Goal: Task Accomplishment & Management: Manage account settings

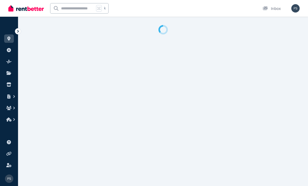
select select "**********"
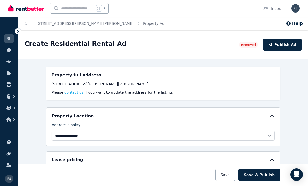
click at [59, 26] on link "[STREET_ADDRESS][PERSON_NAME][PERSON_NAME]" at bounding box center [85, 23] width 97 height 4
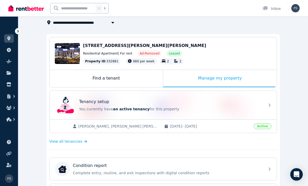
scroll to position [32, 0]
click at [265, 125] on span "Active" at bounding box center [263, 127] width 18 height 6
click at [269, 106] on icon at bounding box center [270, 105] width 6 height 6
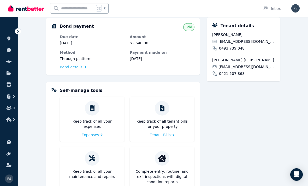
scroll to position [173, 0]
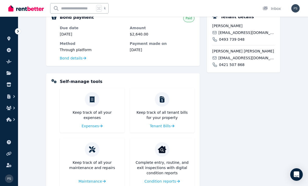
click at [173, 180] on span "Condition reports" at bounding box center [160, 181] width 32 height 5
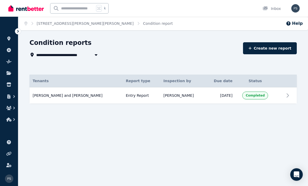
click at [288, 95] on icon at bounding box center [288, 95] width 6 height 6
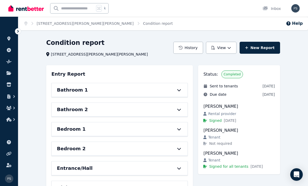
click at [177, 88] on div "Bathroom 1" at bounding box center [120, 90] width 136 height 14
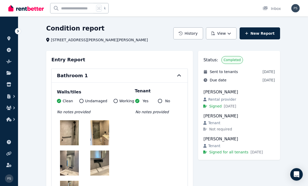
scroll to position [14, 0]
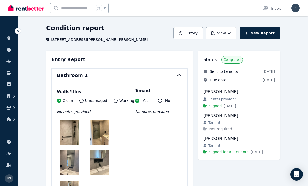
click at [82, 101] on icon at bounding box center [81, 101] width 4 height 4
click at [80, 100] on icon at bounding box center [81, 101] width 4 height 4
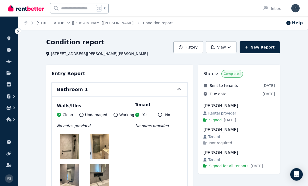
scroll to position [0, 0]
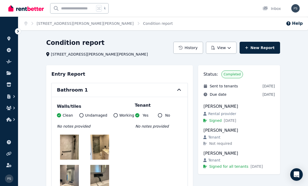
click at [181, 87] on div "Bathroom 1" at bounding box center [120, 90] width 136 height 14
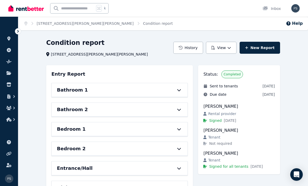
click at [182, 91] on icon at bounding box center [179, 90] width 6 height 4
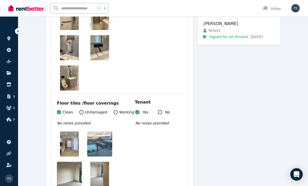
scroll to position [130, 0]
click at [82, 113] on icon at bounding box center [81, 112] width 4 height 4
click at [80, 111] on icon at bounding box center [81, 112] width 4 height 4
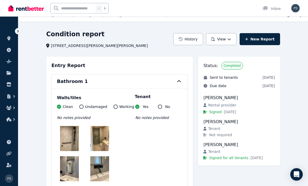
scroll to position [0, 0]
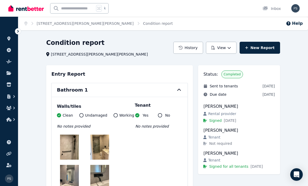
click at [89, 24] on link "[STREET_ADDRESS][PERSON_NAME][PERSON_NAME]" at bounding box center [85, 23] width 97 height 4
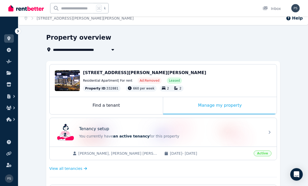
scroll to position [5, 0]
click at [272, 134] on icon at bounding box center [270, 132] width 6 height 6
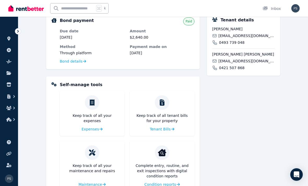
scroll to position [173, 0]
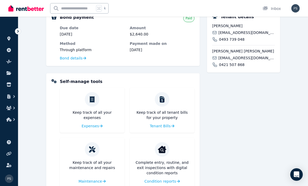
click at [165, 183] on span "Condition reports" at bounding box center [160, 181] width 32 height 5
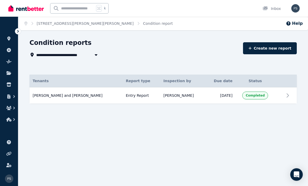
click at [279, 47] on link "Create new report" at bounding box center [270, 48] width 54 height 12
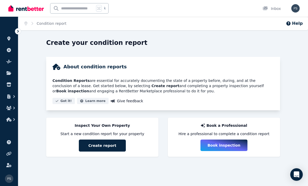
click at [115, 145] on button "Create report" at bounding box center [102, 146] width 47 height 12
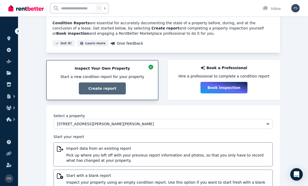
scroll to position [65, 0]
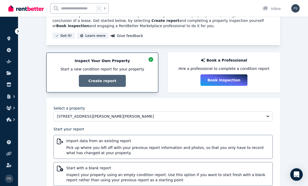
click at [243, 148] on span "Pick up where you left off with your previous report information and photos, so…" at bounding box center [167, 150] width 203 height 10
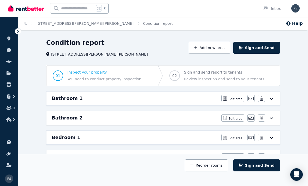
click at [272, 99] on icon at bounding box center [272, 99] width 4 height 2
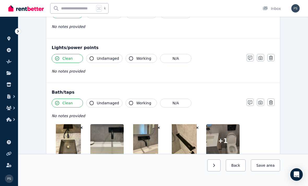
scroll to position [444, 0]
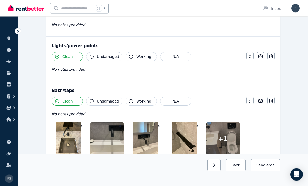
click at [262, 99] on icon "button" at bounding box center [261, 101] width 4 height 4
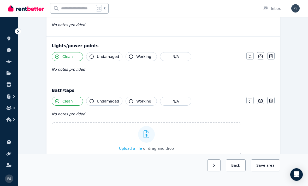
click at [150, 133] on div at bounding box center [146, 134] width 17 height 17
click at [0, 0] on input "Upload a file or drag and drop" at bounding box center [0, 0] width 0 height 0
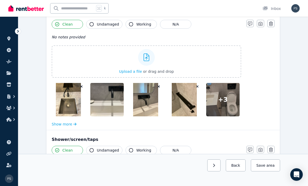
scroll to position [521, 0]
click at [72, 97] on img at bounding box center [68, 99] width 25 height 33
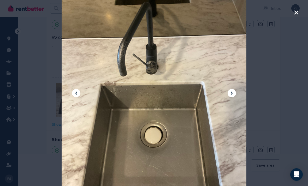
click at [295, 12] on icon "button" at bounding box center [296, 12] width 5 height 6
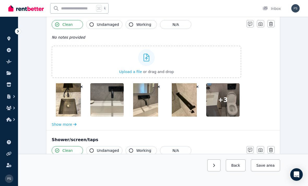
click at [81, 86] on icon "button" at bounding box center [81, 87] width 2 height 2
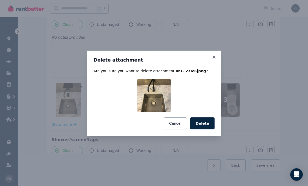
click at [208, 130] on button "Delete" at bounding box center [202, 124] width 25 height 12
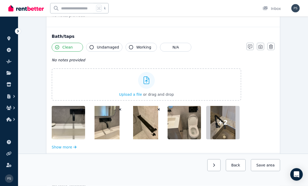
scroll to position [496, 0]
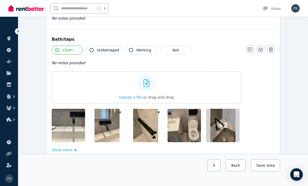
click at [225, 125] on span "+ 2" at bounding box center [223, 125] width 10 height 8
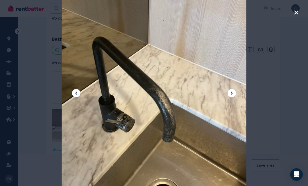
click at [296, 14] on icon "button" at bounding box center [296, 12] width 5 height 6
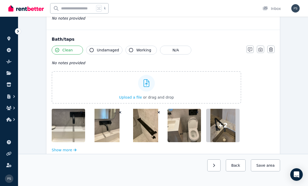
click at [228, 126] on div at bounding box center [222, 125] width 33 height 33
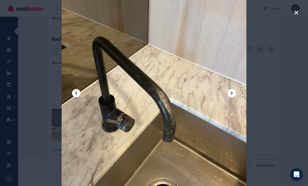
click at [296, 12] on icon "button" at bounding box center [296, 12] width 4 height 4
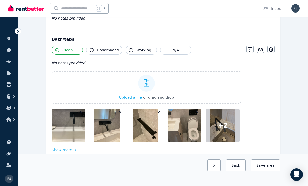
click at [226, 127] on span "+ 2" at bounding box center [223, 125] width 10 height 8
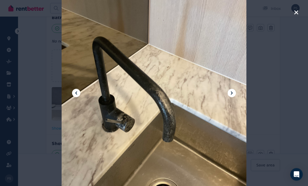
scroll to position [517, 0]
click at [232, 95] on icon at bounding box center [232, 93] width 2 height 3
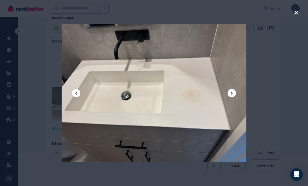
click at [78, 96] on icon at bounding box center [76, 93] width 6 height 6
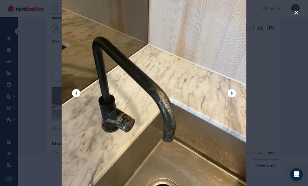
click at [233, 96] on icon at bounding box center [232, 93] width 6 height 6
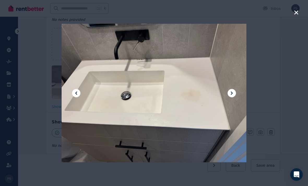
scroll to position [542, 0]
click at [78, 96] on icon at bounding box center [76, 93] width 6 height 6
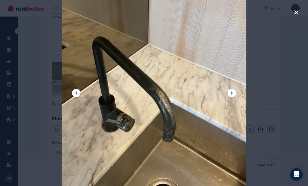
scroll to position [542, 0]
click at [297, 11] on icon "button" at bounding box center [296, 12] width 4 height 4
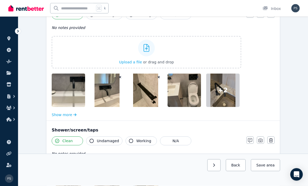
scroll to position [531, 0]
click at [74, 115] on icon "button" at bounding box center [74, 114] width 3 height 3
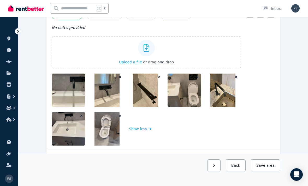
click at [236, 78] on icon "button" at bounding box center [236, 77] width 2 height 2
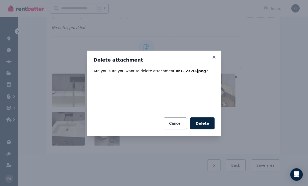
click at [208, 130] on button "Delete" at bounding box center [202, 124] width 25 height 12
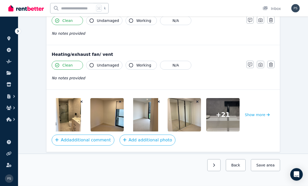
scroll to position [1004, 0]
click at [256, 116] on button "Show more" at bounding box center [257, 114] width 25 height 33
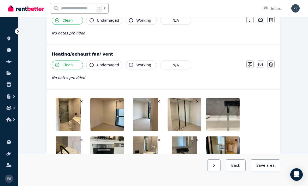
click at [262, 63] on icon "button" at bounding box center [261, 64] width 4 height 4
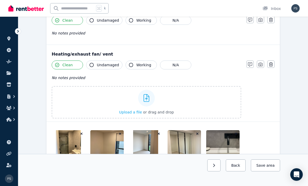
click at [264, 51] on div "Photo" at bounding box center [260, 52] width 17 height 12
click at [262, 66] on icon "button" at bounding box center [261, 64] width 4 height 4
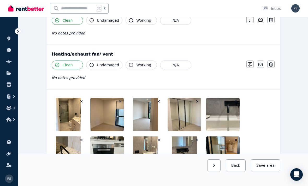
click at [262, 63] on icon "button" at bounding box center [261, 64] width 4 height 4
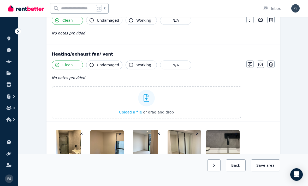
click at [149, 98] on icon at bounding box center [147, 98] width 6 height 8
click at [0, 0] on input "Upload a file or drag and drop" at bounding box center [0, 0] width 0 height 0
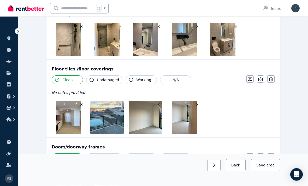
scroll to position [98, 0]
click at [262, 79] on icon "button" at bounding box center [261, 79] width 4 height 4
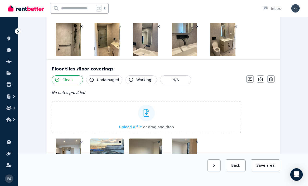
click at [150, 114] on div at bounding box center [146, 113] width 17 height 17
click at [0, 0] on input "Upload a file or drag and drop" at bounding box center [0, 0] width 0 height 0
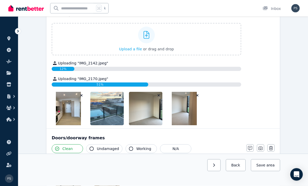
scroll to position [175, 0]
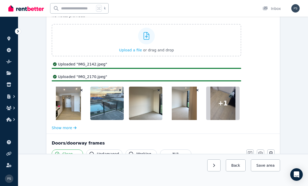
click at [228, 104] on div at bounding box center [222, 103] width 33 height 33
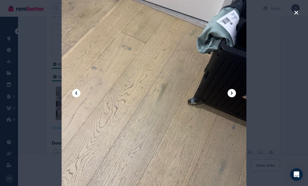
click at [230, 96] on icon at bounding box center [232, 93] width 6 height 6
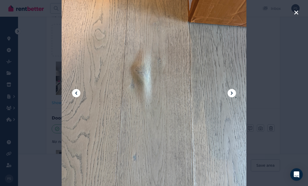
click at [300, 11] on div at bounding box center [154, 93] width 308 height 186
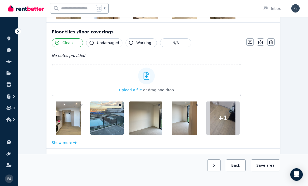
scroll to position [135, 0]
click at [250, 44] on button "button" at bounding box center [250, 42] width 7 height 7
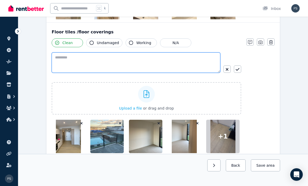
click at [101, 62] on textarea at bounding box center [136, 63] width 169 height 20
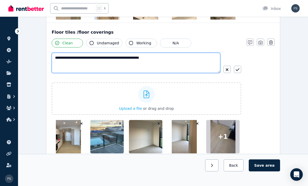
type textarea "**********"
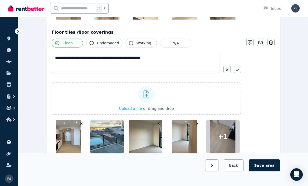
scroll to position [135, 0]
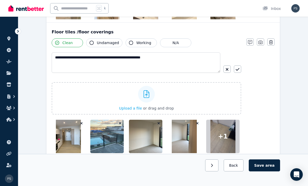
click at [239, 68] on icon "button" at bounding box center [238, 69] width 4 height 4
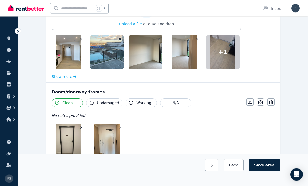
scroll to position [207, 0]
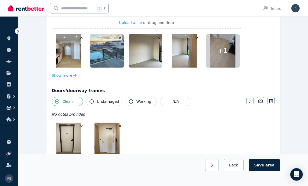
click at [261, 100] on icon "button" at bounding box center [261, 101] width 4 height 4
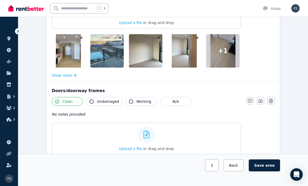
click at [148, 136] on icon at bounding box center [147, 135] width 6 height 8
click at [0, 0] on input "Upload a file or drag and drop" at bounding box center [0, 0] width 0 height 0
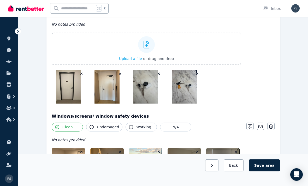
scroll to position [297, 0]
click at [267, 172] on button "Save area" at bounding box center [264, 166] width 31 height 12
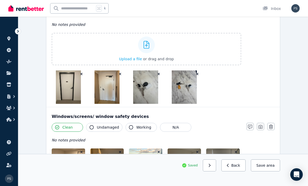
click at [269, 168] on span "area" at bounding box center [271, 165] width 8 height 5
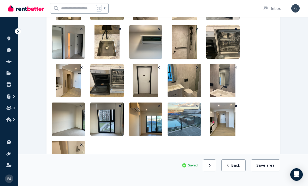
scroll to position [1320, 0]
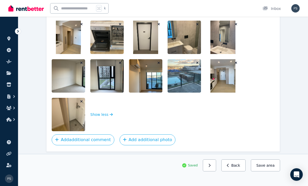
click at [211, 167] on icon "button" at bounding box center [210, 165] width 2 height 3
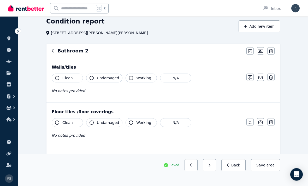
scroll to position [0, 0]
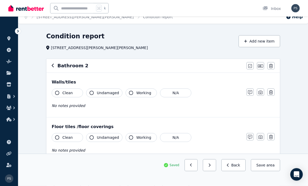
click at [211, 167] on icon "button" at bounding box center [209, 166] width 2 height 4
click at [216, 172] on button "button" at bounding box center [209, 166] width 13 height 12
click at [214, 172] on button "button" at bounding box center [209, 166] width 13 height 12
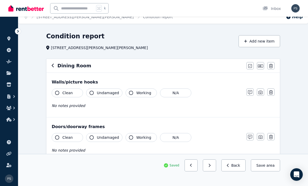
click at [214, 172] on button "button" at bounding box center [209, 166] width 13 height 12
click at [213, 172] on button "button" at bounding box center [209, 166] width 13 height 12
click at [215, 172] on button "button" at bounding box center [209, 166] width 13 height 12
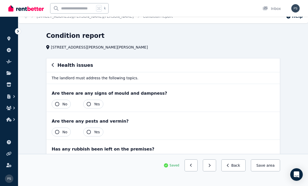
scroll to position [0, 0]
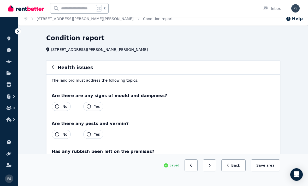
click at [215, 164] on button "button" at bounding box center [209, 166] width 13 height 12
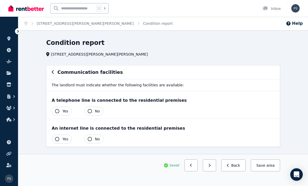
click at [215, 164] on button "button" at bounding box center [209, 166] width 13 height 12
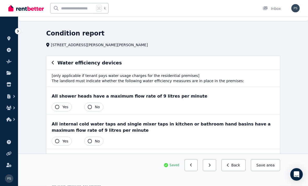
scroll to position [9, 0]
click at [57, 107] on icon "button" at bounding box center [57, 107] width 4 height 4
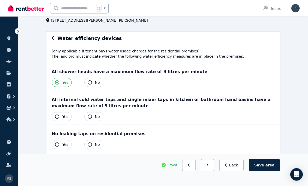
scroll to position [34, 0]
click at [60, 118] on button "Yes" at bounding box center [62, 116] width 20 height 9
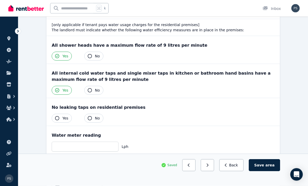
click at [62, 120] on button "Yes" at bounding box center [62, 118] width 20 height 9
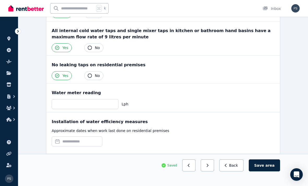
scroll to position [105, 0]
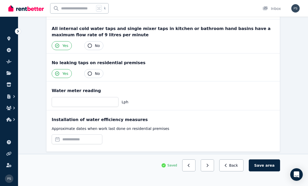
click at [268, 168] on span "area" at bounding box center [270, 165] width 9 height 5
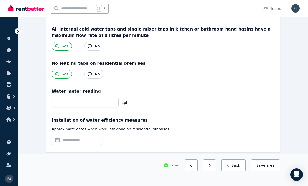
click at [214, 172] on button "button" at bounding box center [209, 166] width 13 height 12
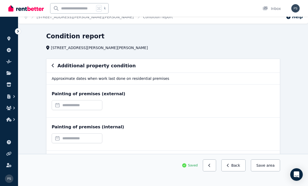
click at [269, 168] on span "area" at bounding box center [271, 165] width 8 height 5
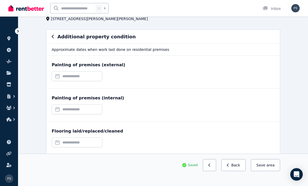
scroll to position [39, 0]
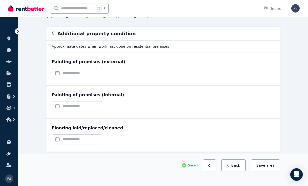
click at [267, 172] on button "Save area" at bounding box center [265, 166] width 29 height 12
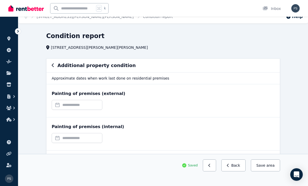
scroll to position [0, 0]
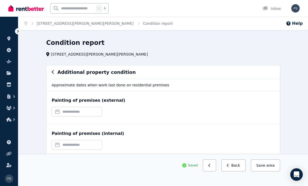
click at [56, 71] on div "Additional property condition" at bounding box center [163, 72] width 223 height 7
click at [60, 73] on h6 "Additional property condition" at bounding box center [96, 72] width 78 height 7
click at [54, 72] on icon "button" at bounding box center [53, 72] width 3 height 4
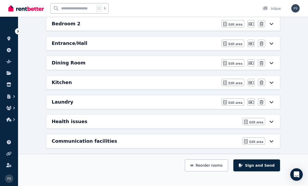
scroll to position [160, 0]
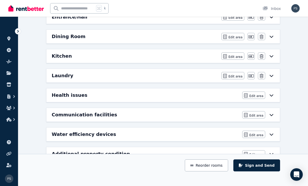
click at [257, 172] on button "Sign and Send" at bounding box center [257, 166] width 47 height 12
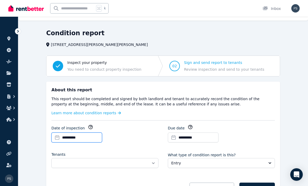
click at [85, 136] on input "**********" at bounding box center [76, 138] width 51 height 10
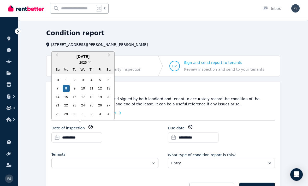
click at [108, 84] on div "6" at bounding box center [108, 80] width 7 height 7
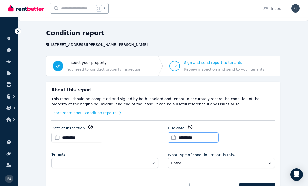
click at [191, 137] on input "**********" at bounding box center [193, 138] width 51 height 10
click at [245, 120] on div "**********" at bounding box center [163, 144] width 234 height 124
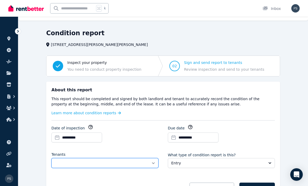
click at [153, 163] on select "**********" at bounding box center [104, 163] width 107 height 10
select select "**********"
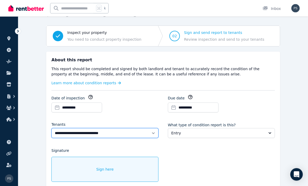
scroll to position [41, 0]
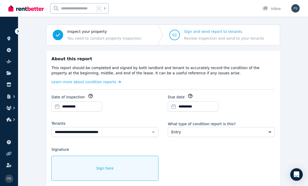
click at [269, 135] on button "Entry" at bounding box center [221, 132] width 107 height 10
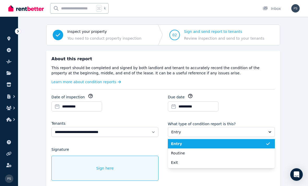
click at [202, 144] on span "Entry" at bounding box center [218, 143] width 95 height 5
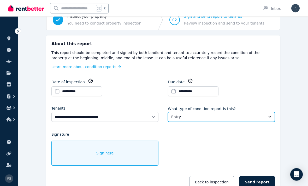
scroll to position [60, 0]
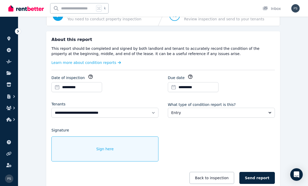
click at [104, 146] on div "Sign here" at bounding box center [104, 149] width 107 height 25
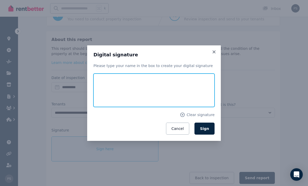
click at [149, 95] on input "text" at bounding box center [154, 90] width 121 height 33
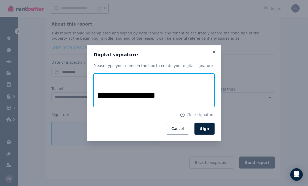
type input "**********"
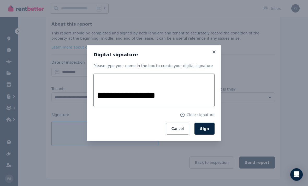
click at [208, 135] on button "Sign" at bounding box center [205, 129] width 20 height 12
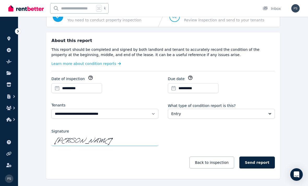
click at [264, 163] on button "Send report" at bounding box center [258, 163] width 36 height 12
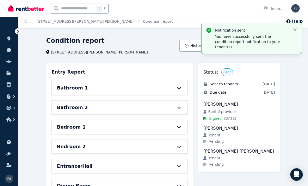
scroll to position [0, 0]
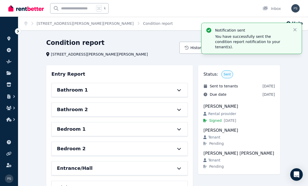
click at [295, 32] on icon "button" at bounding box center [295, 29] width 5 height 5
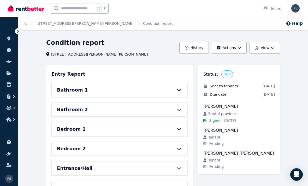
click at [60, 23] on link "[STREET_ADDRESS][PERSON_NAME][PERSON_NAME]" at bounding box center [85, 23] width 97 height 4
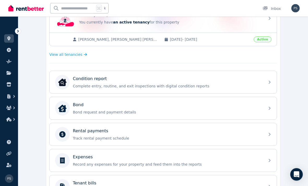
scroll to position [119, 0]
click at [268, 162] on div "Expenses Record any expenses for your property and feed them into the reports" at bounding box center [163, 160] width 227 height 22
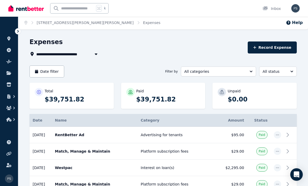
scroll to position [1, 0]
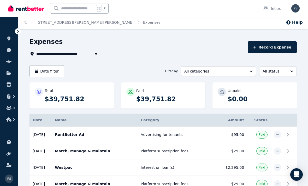
click at [274, 46] on button "Record Expense" at bounding box center [272, 47] width 49 height 12
select select "**********"
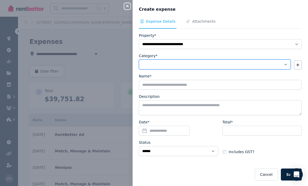
click at [287, 64] on select "**********" at bounding box center [215, 65] width 152 height 10
select select "**********"
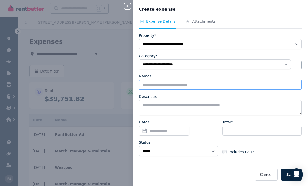
click at [191, 85] on input "Name*" at bounding box center [220, 85] width 163 height 10
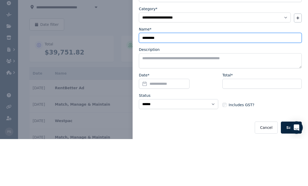
click at [144, 80] on input "********" at bounding box center [220, 85] width 163 height 10
click at [188, 80] on input "**********" at bounding box center [220, 85] width 163 height 10
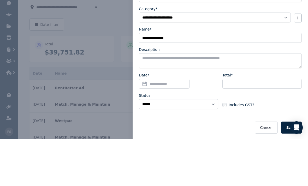
scroll to position [48, 0]
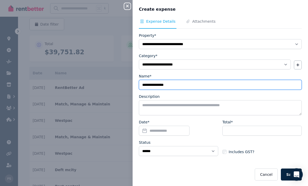
type input "**********"
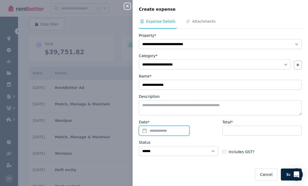
click at [182, 133] on input "Date*" at bounding box center [164, 131] width 51 height 10
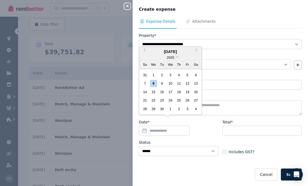
click at [145, 74] on div "31" at bounding box center [145, 75] width 7 height 7
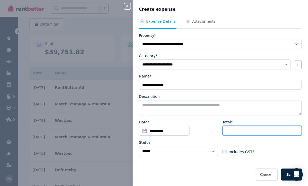
click at [244, 130] on input "Total*" at bounding box center [262, 131] width 79 height 10
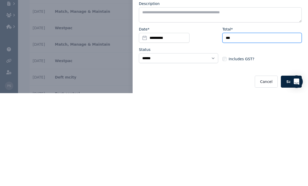
type input "***"
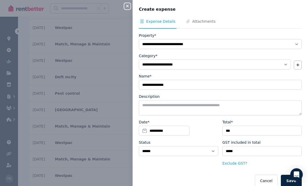
scroll to position [0, 0]
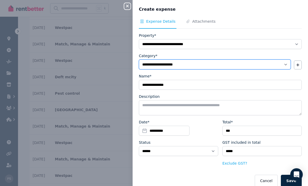
click at [182, 63] on select "**********" at bounding box center [215, 65] width 152 height 10
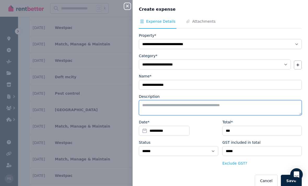
click at [172, 107] on textarea "Description" at bounding box center [220, 107] width 163 height 15
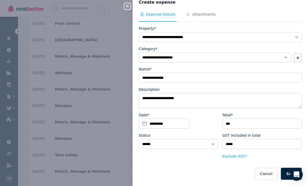
scroll to position [7, 0]
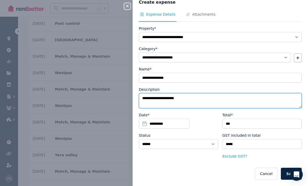
type textarea "**********"
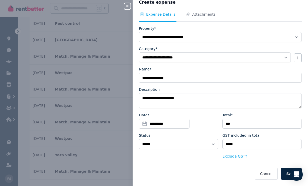
click at [285, 177] on button "Save" at bounding box center [291, 174] width 21 height 12
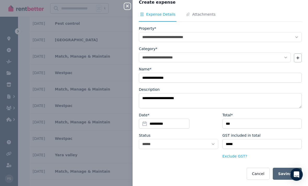
select select "**********"
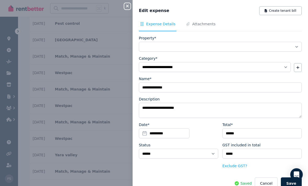
select select "**********"
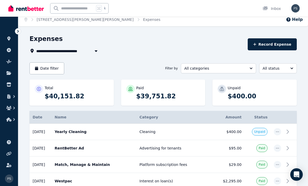
scroll to position [0, 0]
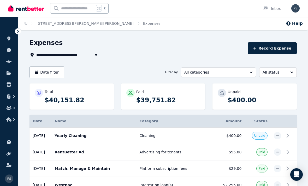
click at [260, 137] on span "Unpaid" at bounding box center [259, 136] width 11 height 4
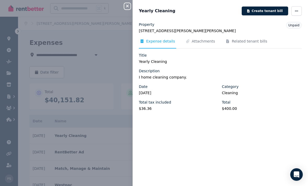
click at [294, 24] on span "Unpaid" at bounding box center [294, 26] width 11 height 4
click at [299, 12] on icon "button" at bounding box center [297, 11] width 4 height 4
click at [278, 48] on span "Mark as paid" at bounding box center [280, 47] width 33 height 6
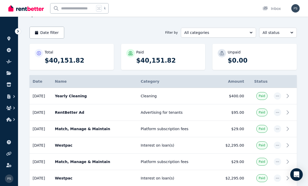
scroll to position [38, 0]
